Goal: Task Accomplishment & Management: Manage account settings

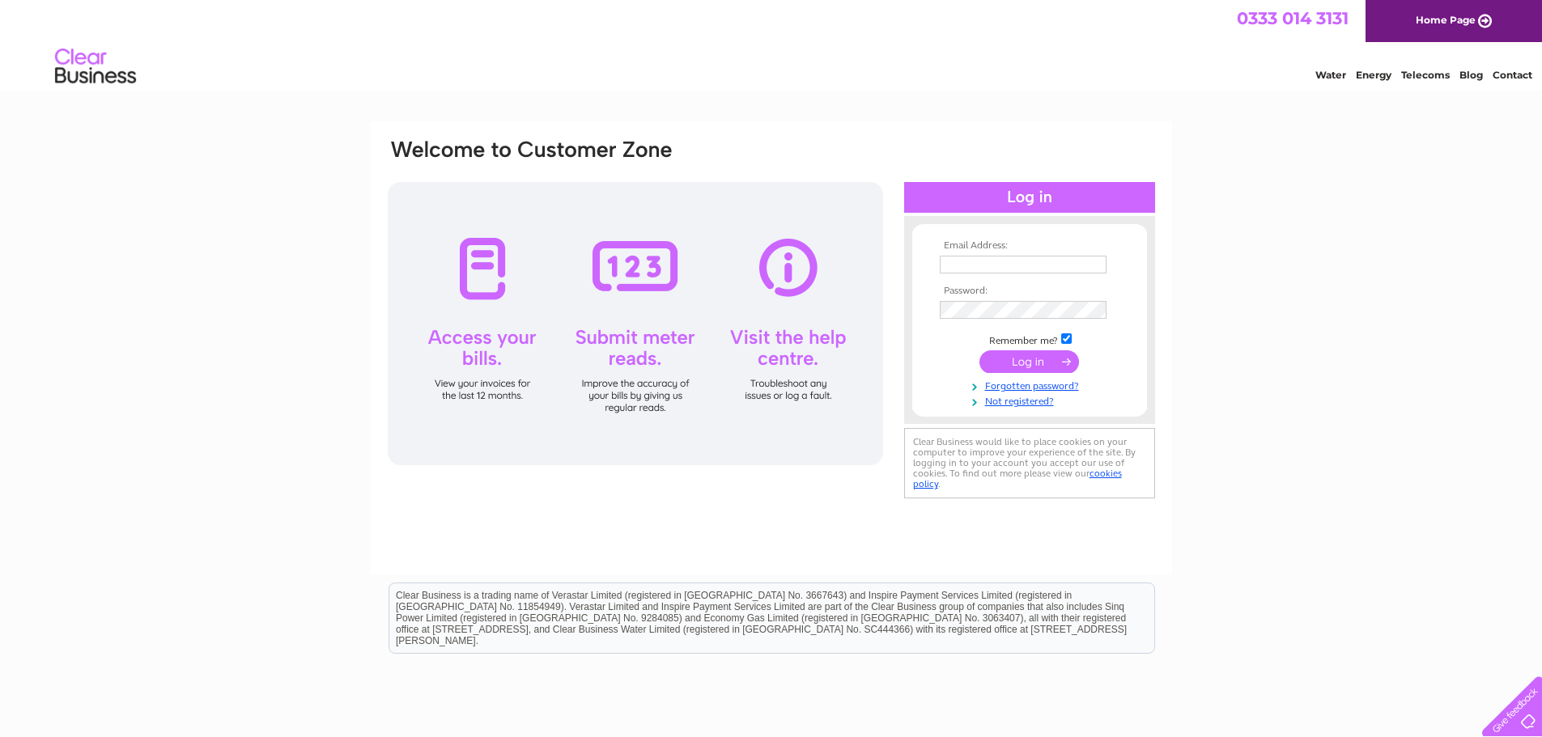
click at [1020, 250] on th "Email Address:" at bounding box center [1030, 245] width 188 height 11
click at [1019, 266] on input "text" at bounding box center [1023, 265] width 167 height 18
type input "info@stonehaven-eng.com"
click at [979, 352] on input "submit" at bounding box center [1029, 363] width 100 height 23
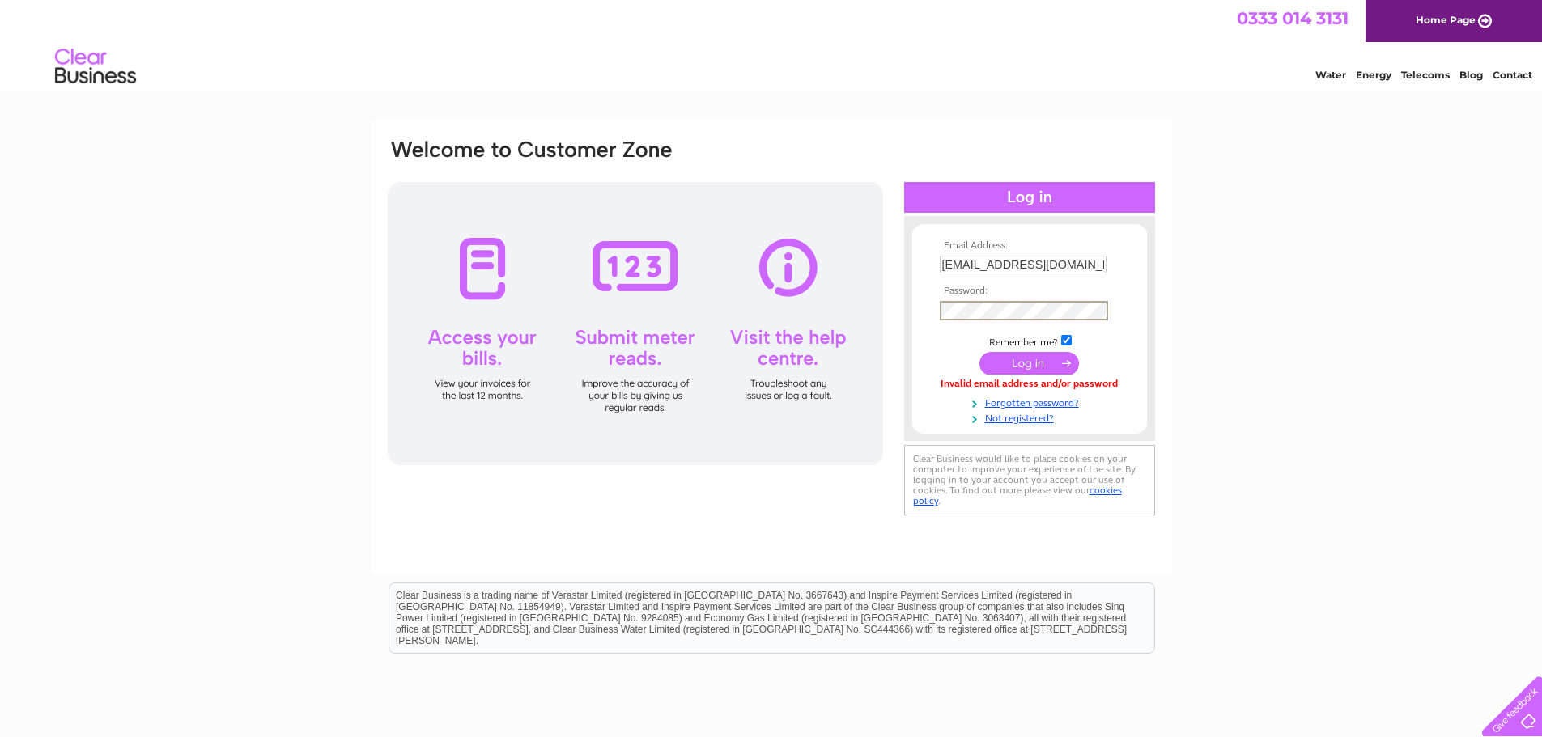
click at [979, 352] on input "submit" at bounding box center [1029, 363] width 100 height 23
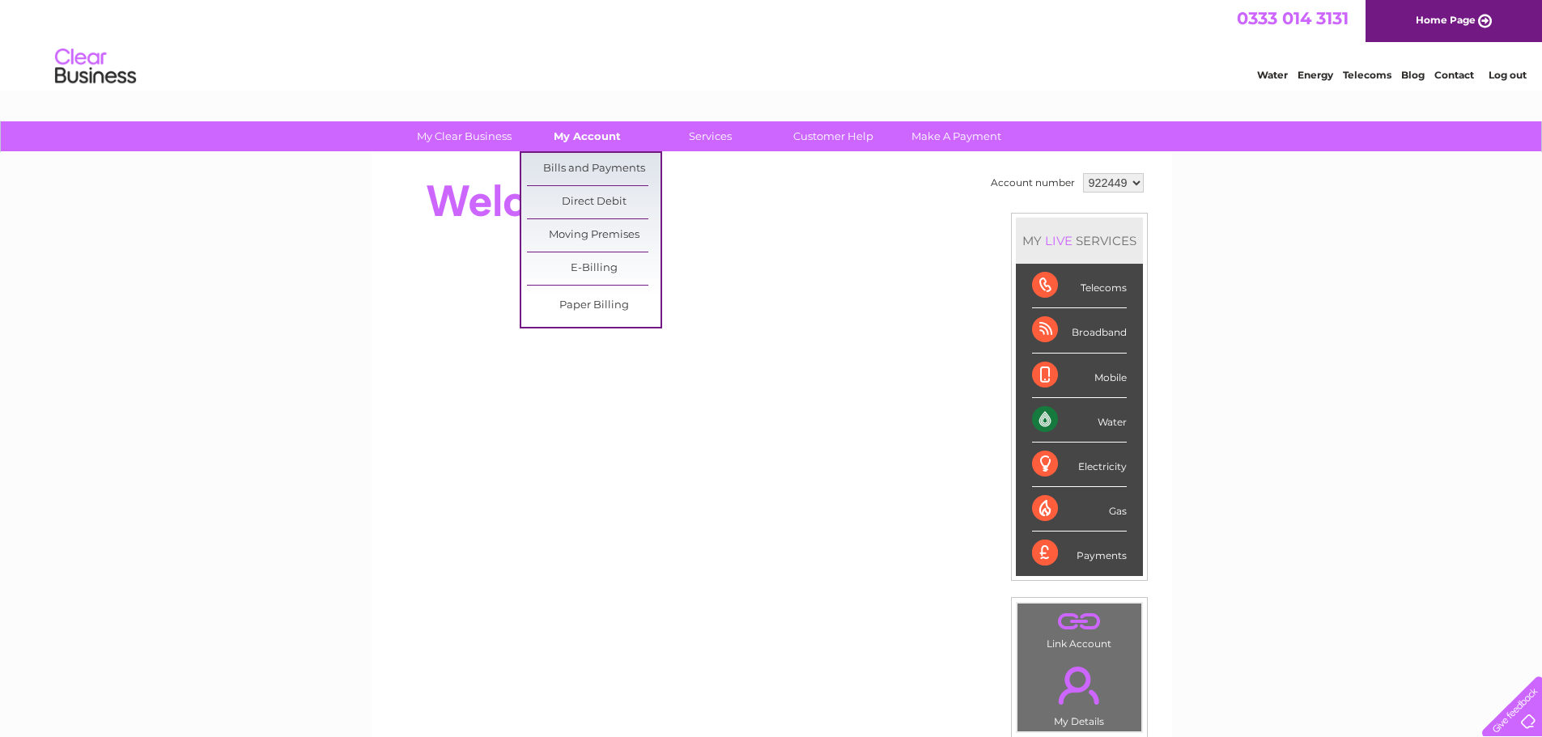
click at [558, 132] on link "My Account" at bounding box center [587, 136] width 134 height 30
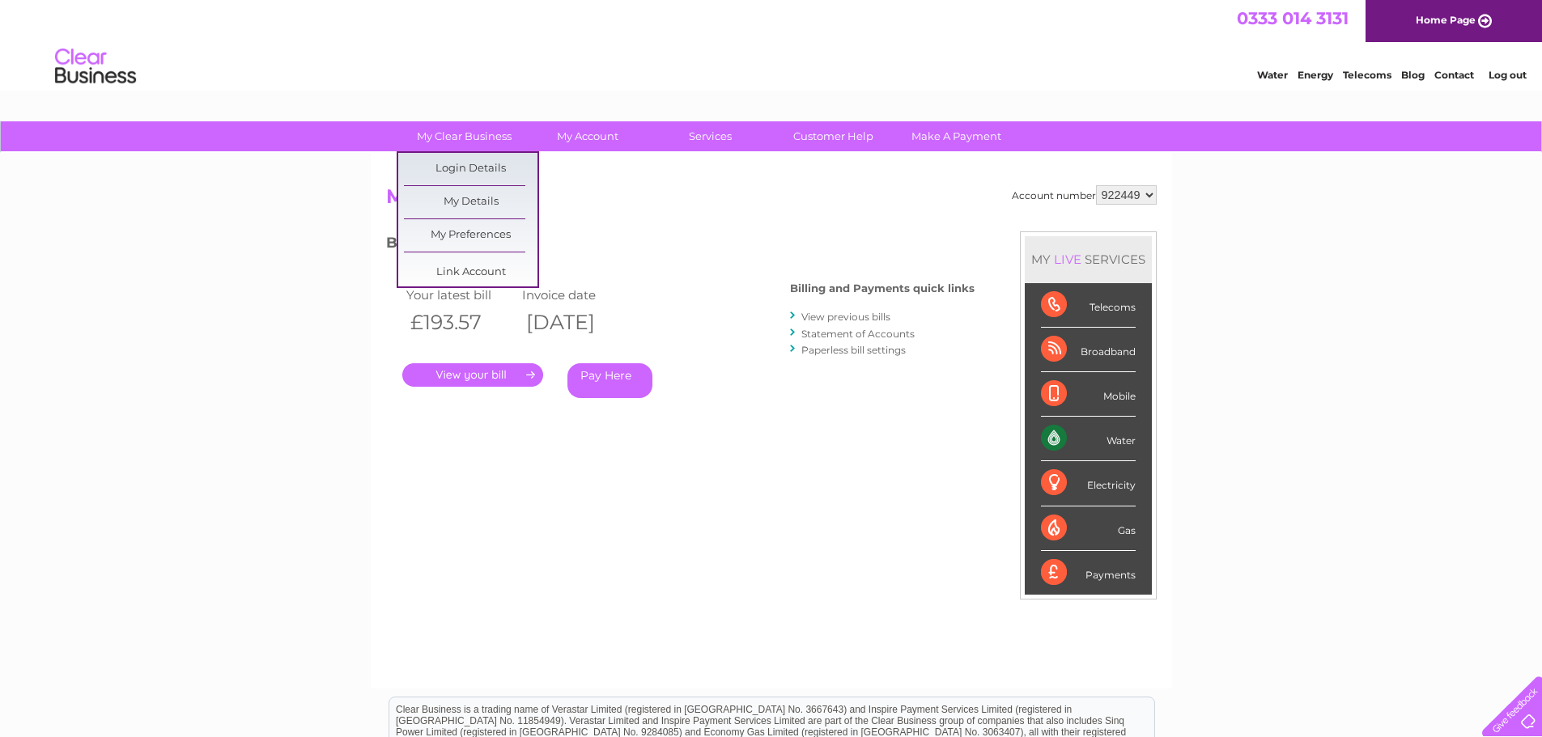
click at [511, 370] on link "." at bounding box center [472, 374] width 141 height 23
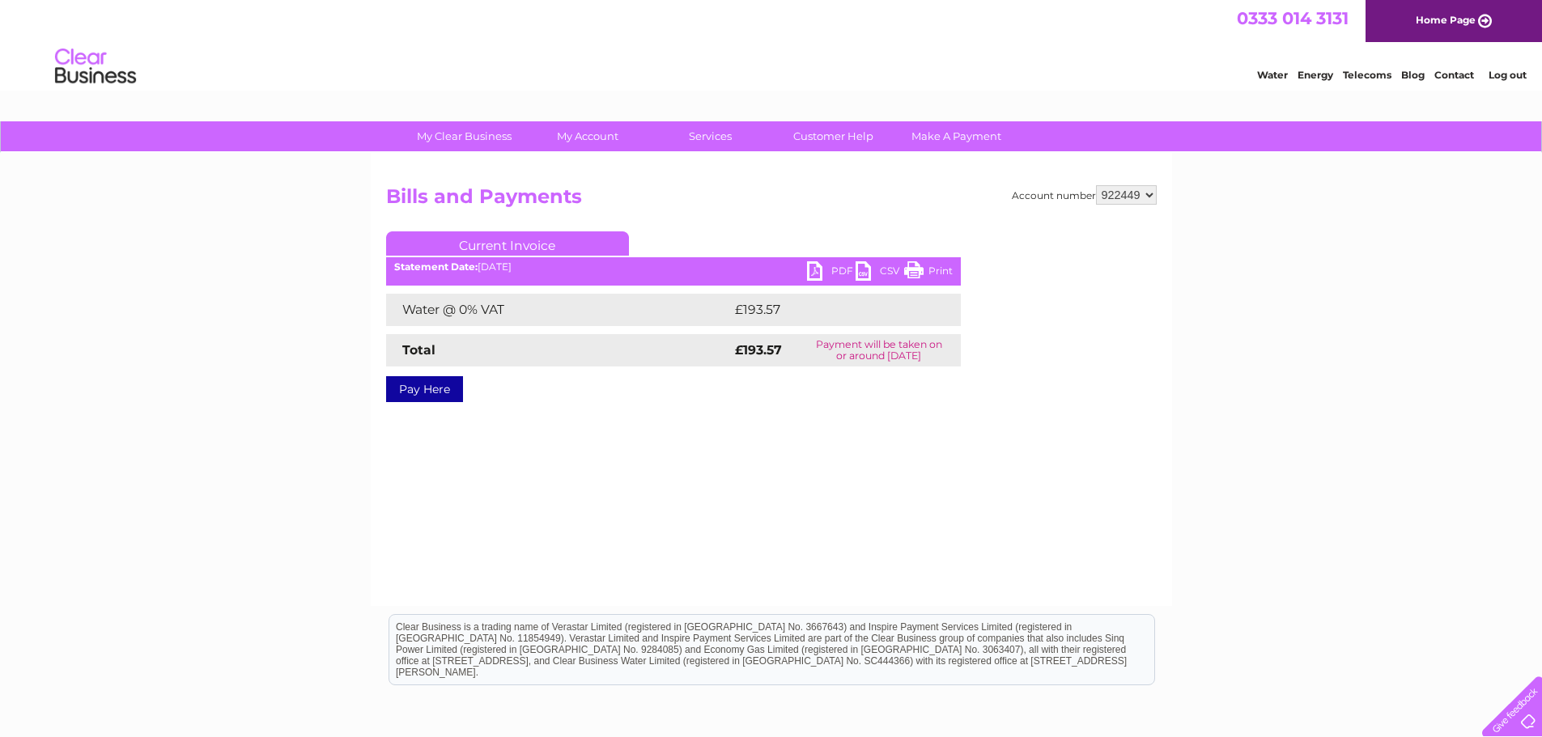
click at [824, 274] on link "PDF" at bounding box center [831, 272] width 49 height 23
